Goal: Complete application form

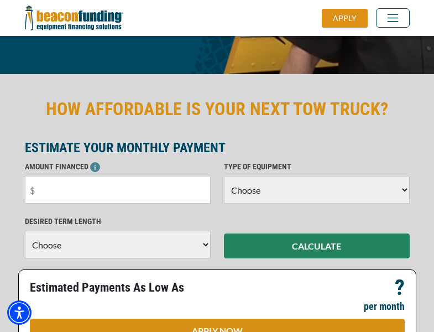
scroll to position [270, 0]
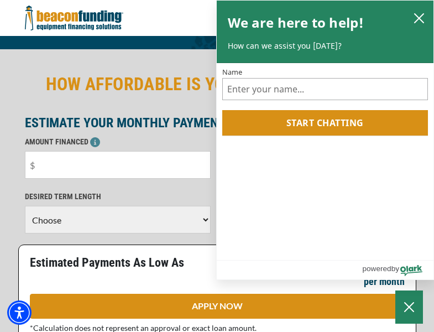
scroll to position [270, 0]
